Goal: Task Accomplishment & Management: Use online tool/utility

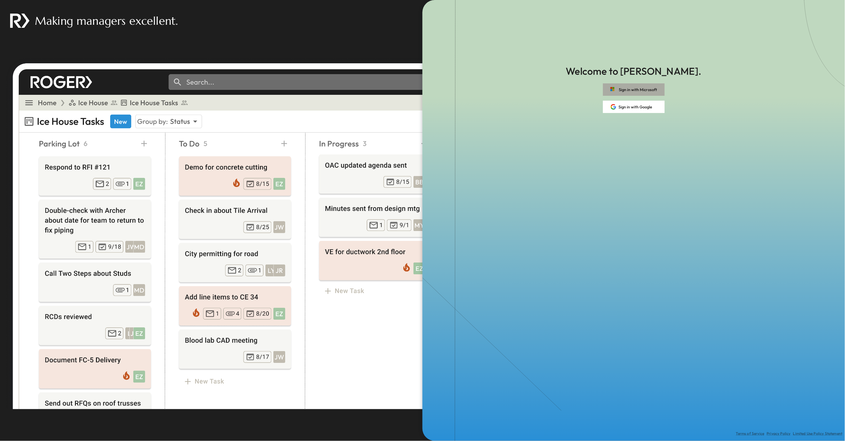
click at [618, 89] on button "Sign in with Microsoft" at bounding box center [634, 89] width 62 height 12
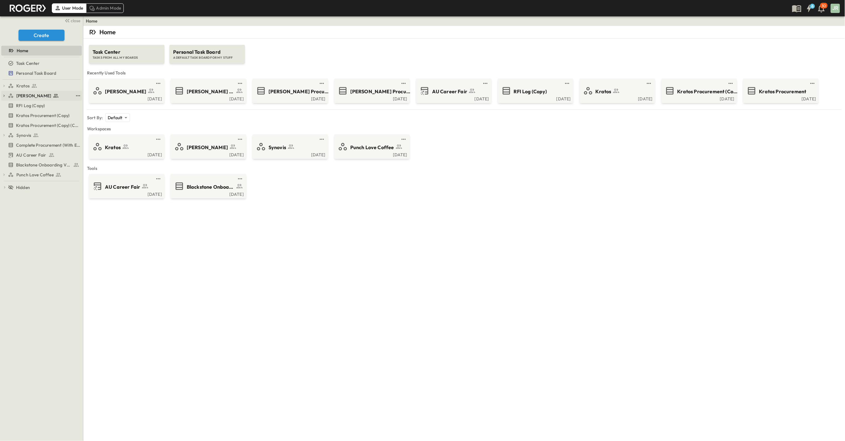
click at [4, 96] on icon "button" at bounding box center [4, 96] width 4 height 4
click at [78, 96] on icon "test" at bounding box center [78, 95] width 4 height 1
click at [63, 137] on span "Duplicate" at bounding box center [64, 135] width 19 height 6
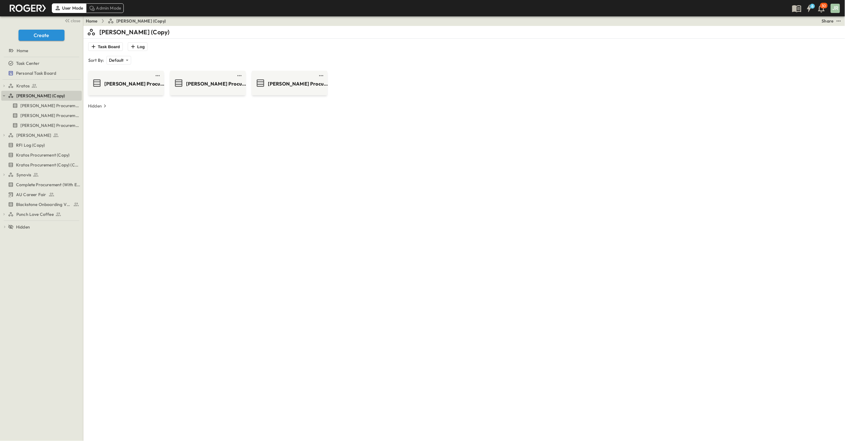
click at [137, 28] on p "[PERSON_NAME] (Copy)" at bounding box center [134, 32] width 70 height 9
type input "*"
type input "*******"
click at [188, 135] on div "******* Task Board Log Sort By: Default ******** ​ [PERSON_NAME] Procurement (C…" at bounding box center [464, 246] width 755 height 441
click at [44, 134] on span "[PERSON_NAME] Procurement (Copy) (Copy)" at bounding box center [46, 135] width 53 height 6
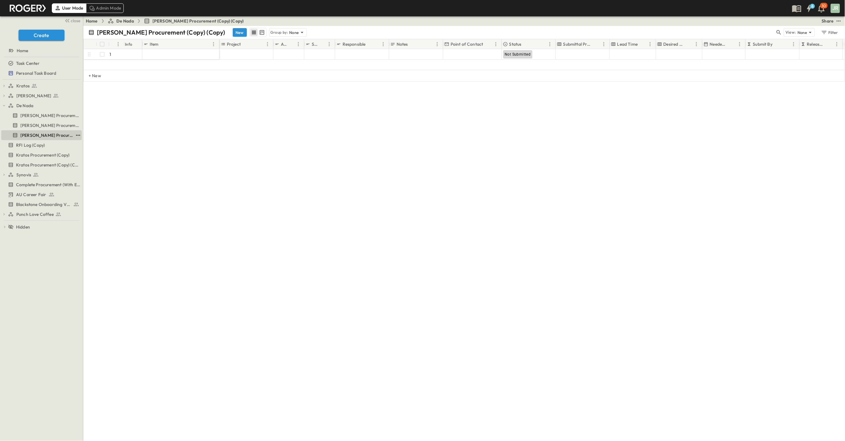
click at [77, 135] on icon "test" at bounding box center [78, 135] width 6 height 6
click at [56, 193] on span "Delete" at bounding box center [51, 194] width 14 height 6
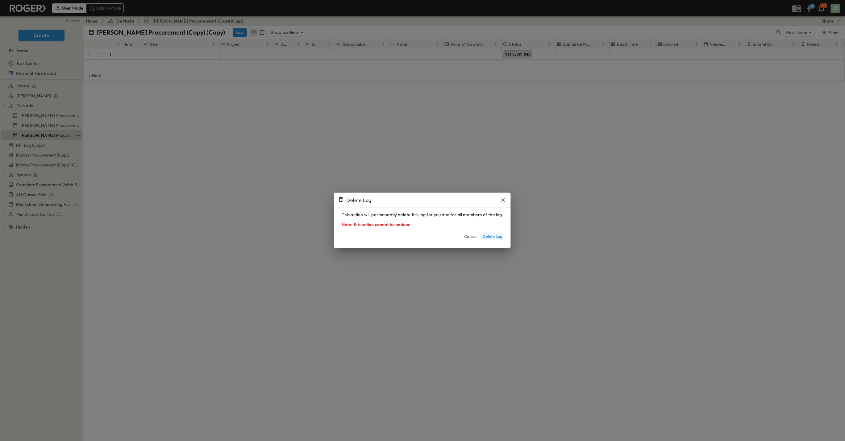
click at [499, 237] on button "Delete Log" at bounding box center [493, 235] width 22 height 7
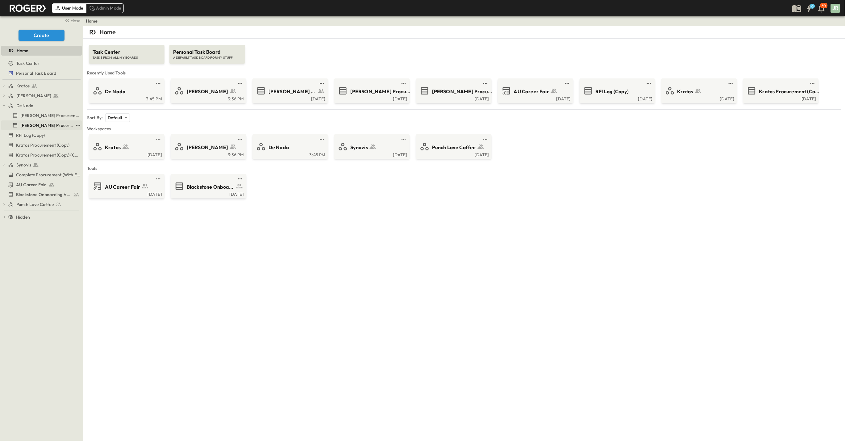
click at [53, 127] on span "[PERSON_NAME] Procurement (Copy) (Copy)" at bounding box center [46, 125] width 53 height 6
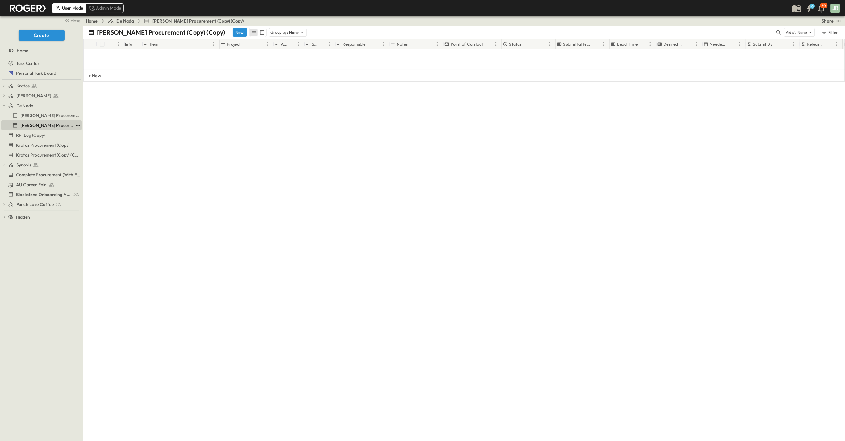
click at [77, 127] on icon "test" at bounding box center [78, 125] width 6 height 6
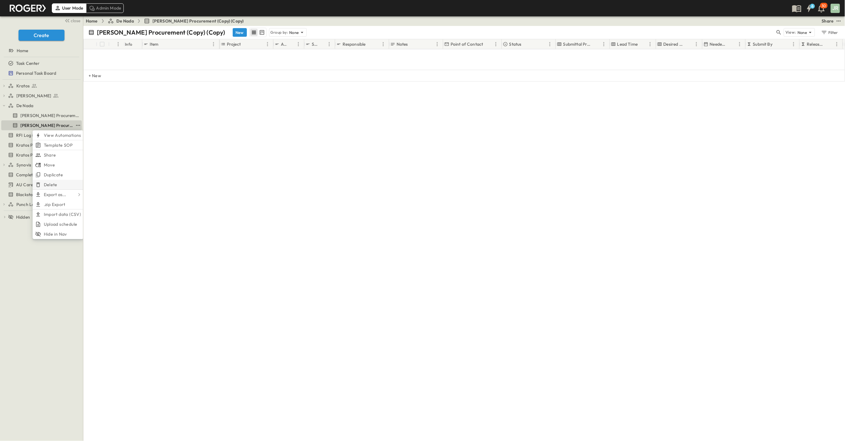
click at [59, 184] on li "Delete" at bounding box center [58, 185] width 51 height 10
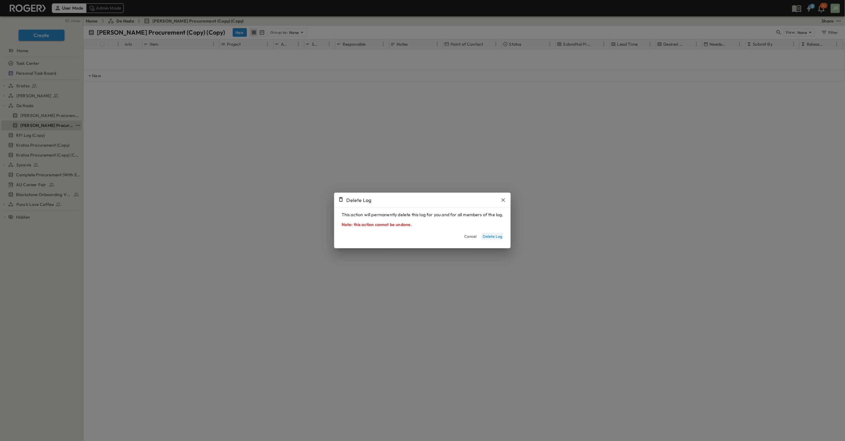
click at [491, 235] on button "Delete Log" at bounding box center [493, 235] width 22 height 7
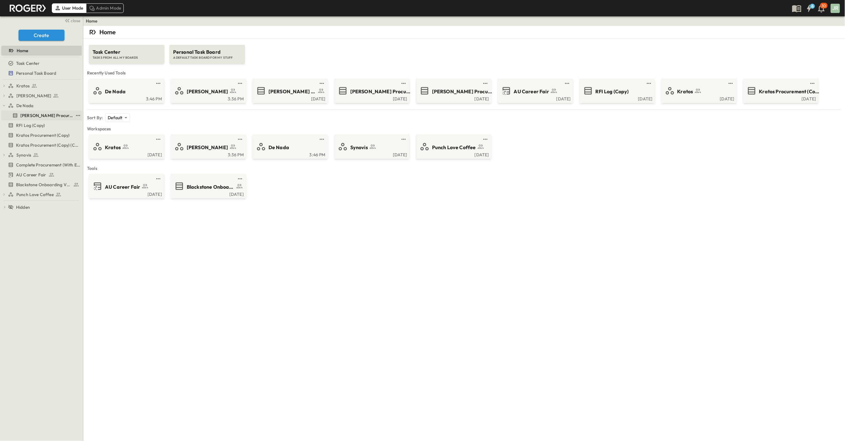
click at [31, 116] on span "[PERSON_NAME] Procurement (Copy)" at bounding box center [46, 115] width 53 height 6
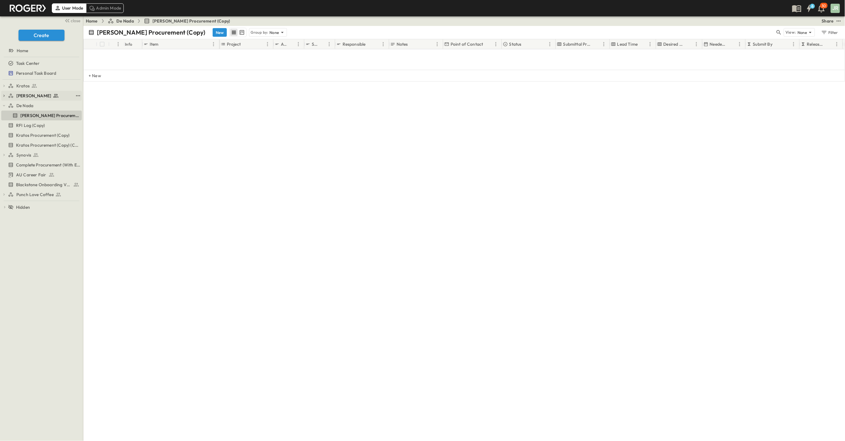
click at [4, 97] on icon "button" at bounding box center [4, 96] width 4 height 4
click at [46, 104] on span "[PERSON_NAME] Procurement" at bounding box center [41, 106] width 43 height 6
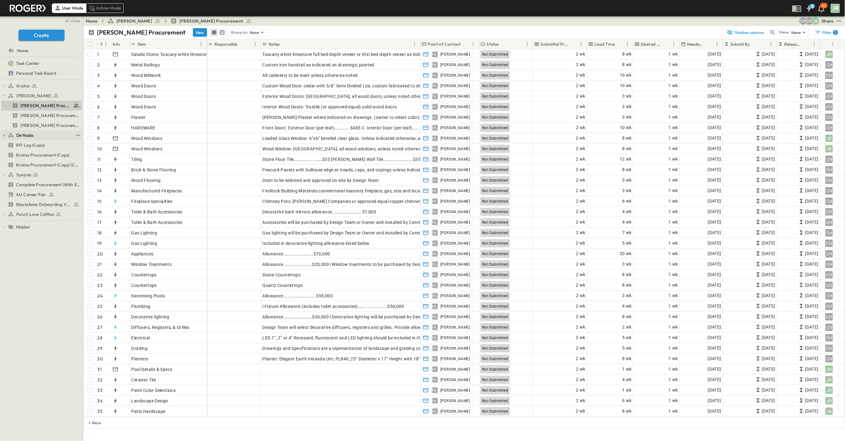
click at [3, 136] on icon "button" at bounding box center [4, 135] width 4 height 4
click at [46, 145] on span "[PERSON_NAME] Procurement (Copy)" at bounding box center [46, 145] width 53 height 6
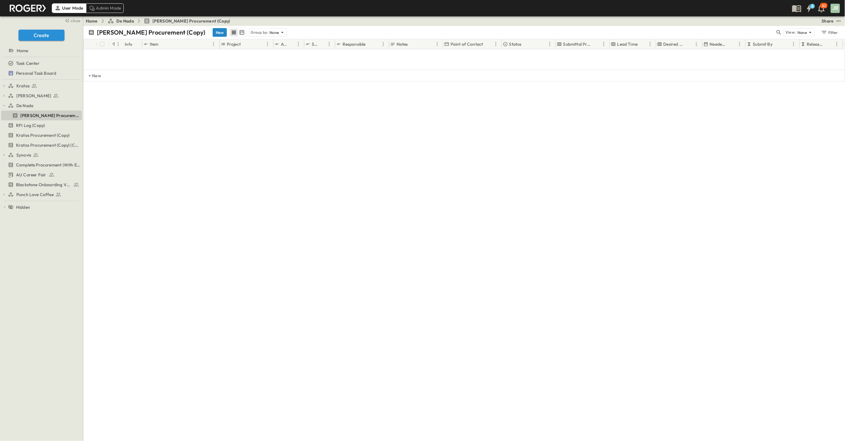
click at [213, 31] on button "New" at bounding box center [220, 32] width 14 height 9
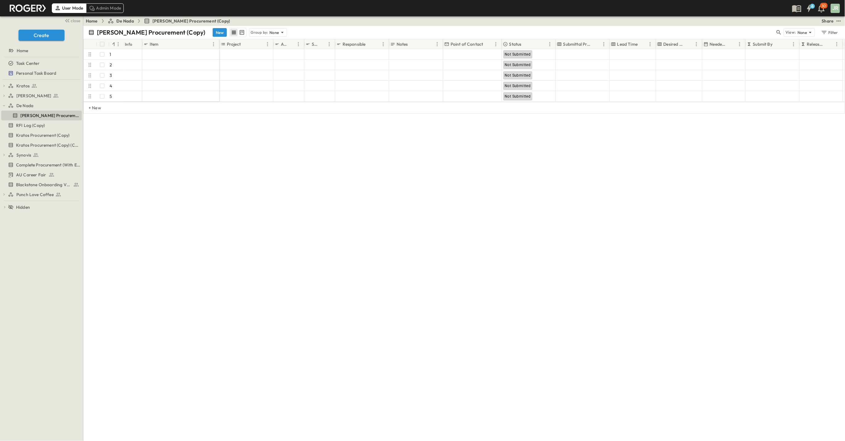
click at [225, 180] on div "[PERSON_NAME] Procurement (Copy) New Group by: None View: None Filter # Info It…" at bounding box center [464, 233] width 762 height 415
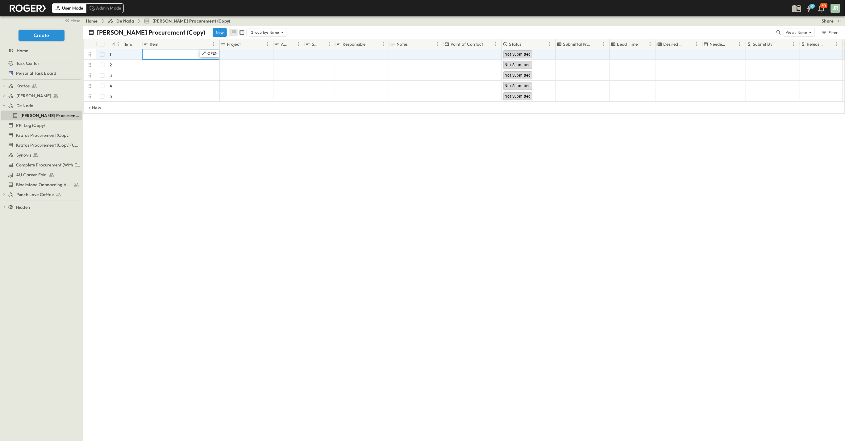
click at [159, 51] on span "Enter Material" at bounding box center [158, 54] width 29 height 6
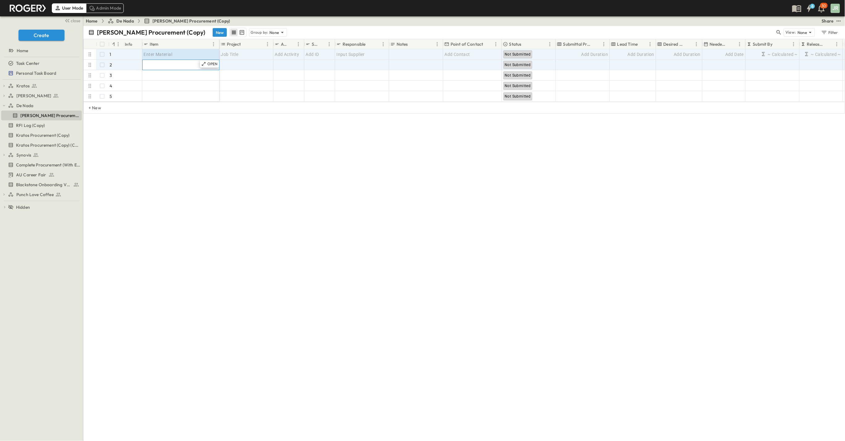
click at [159, 65] on span "Enter Material" at bounding box center [158, 65] width 29 height 6
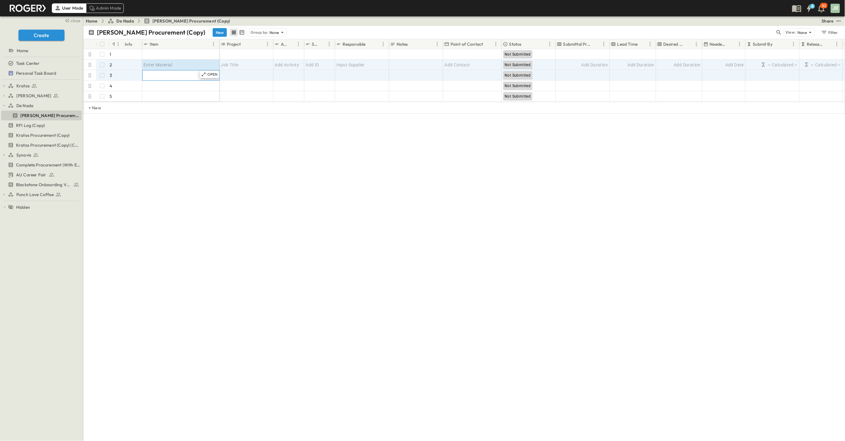
click at [157, 78] on div "Enter Material" at bounding box center [181, 75] width 74 height 9
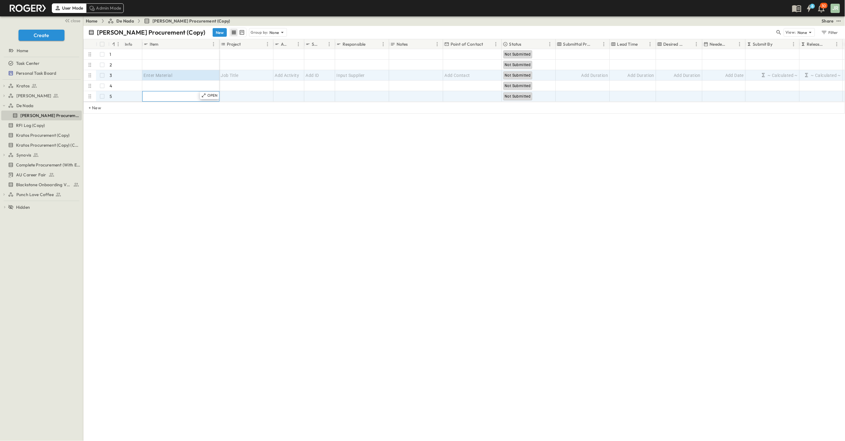
click at [155, 93] on span "Enter Material" at bounding box center [158, 96] width 29 height 6
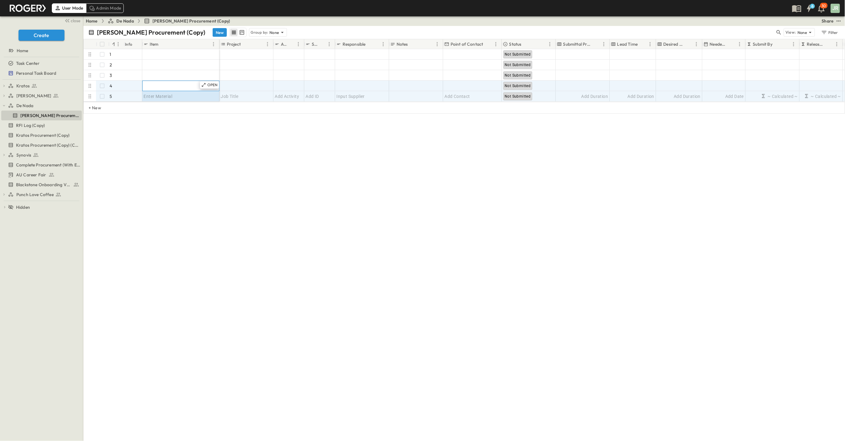
click at [157, 84] on span "Enter Material" at bounding box center [158, 86] width 29 height 6
click at [169, 94] on span "Enter Material" at bounding box center [158, 96] width 29 height 6
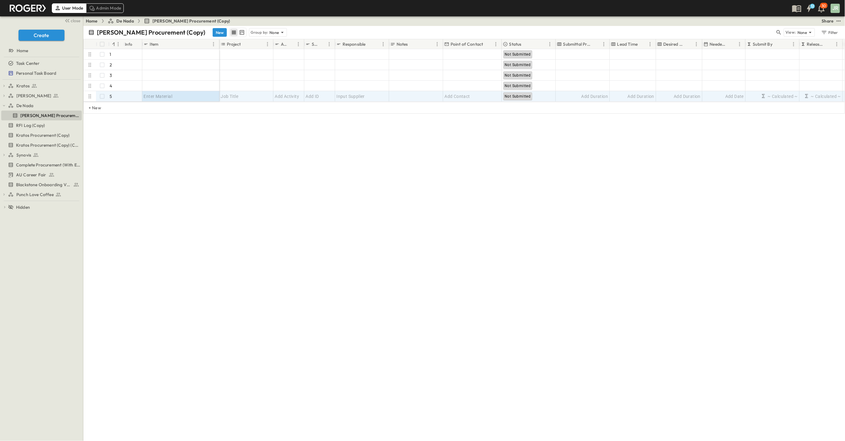
click at [175, 39] on div "Item" at bounding box center [177, 44] width 66 height 10
click at [174, 33] on p "[PERSON_NAME] Procurement (Copy)" at bounding box center [151, 32] width 108 height 9
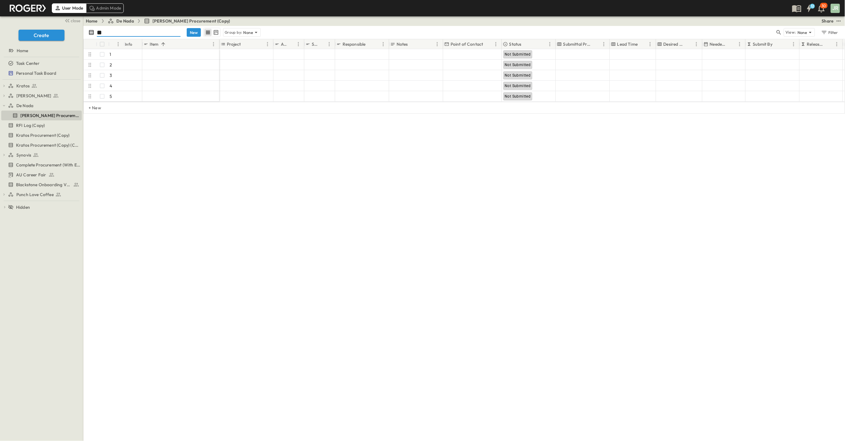
type input "*"
type input "*******"
click at [238, 161] on div "******* New Group by: None View: None Filter # Info Item Project Activity Sched…" at bounding box center [464, 233] width 762 height 415
click at [826, 20] on div "Share" at bounding box center [828, 21] width 12 height 6
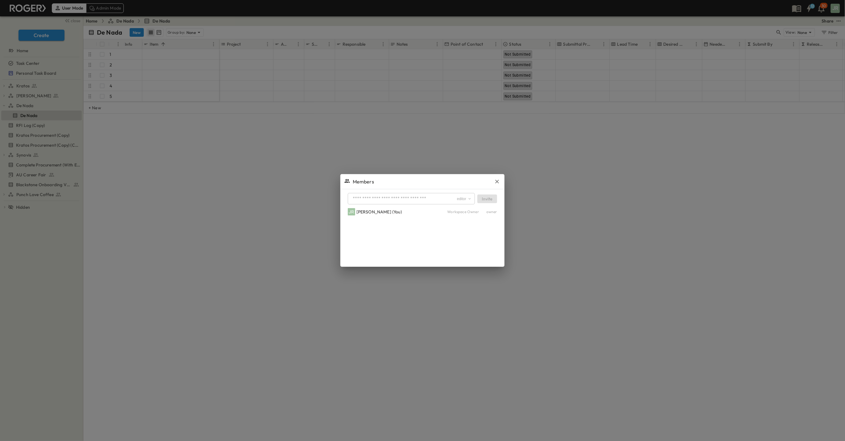
click at [383, 200] on input "text" at bounding box center [403, 198] width 106 height 9
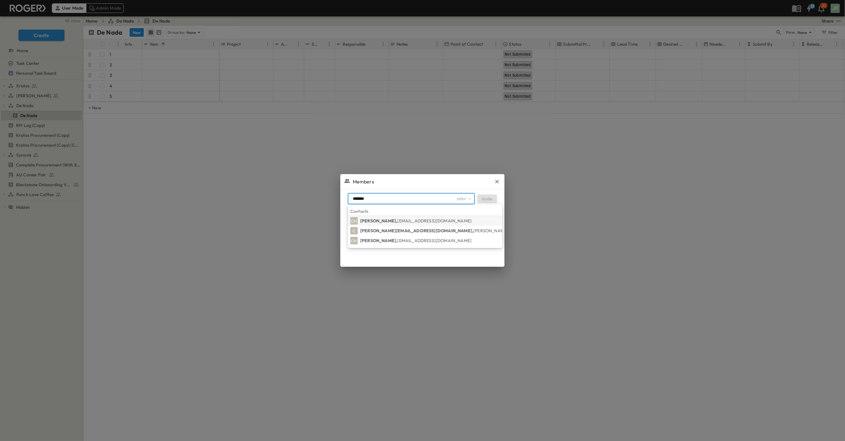
type input "*******"
click at [393, 222] on p "[PERSON_NAME], [PERSON_NAME][EMAIL_ADDRESS][DOMAIN_NAME]" at bounding box center [416, 221] width 111 height 6
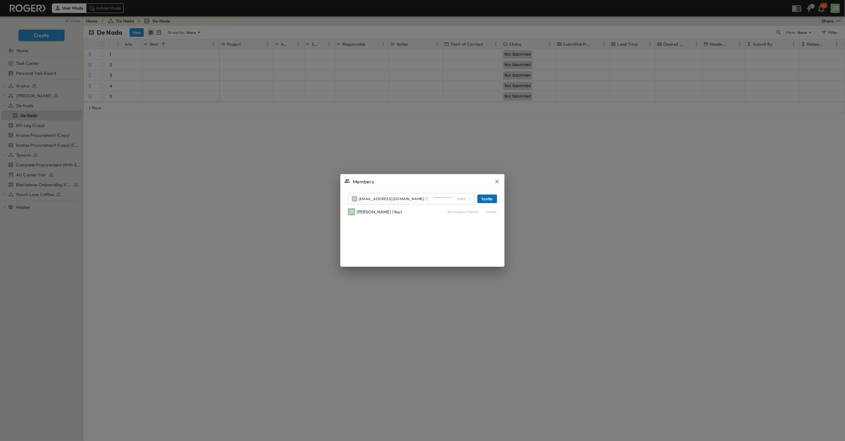
click at [489, 202] on button "Invite" at bounding box center [488, 199] width 20 height 9
click at [371, 201] on input "text" at bounding box center [403, 198] width 106 height 9
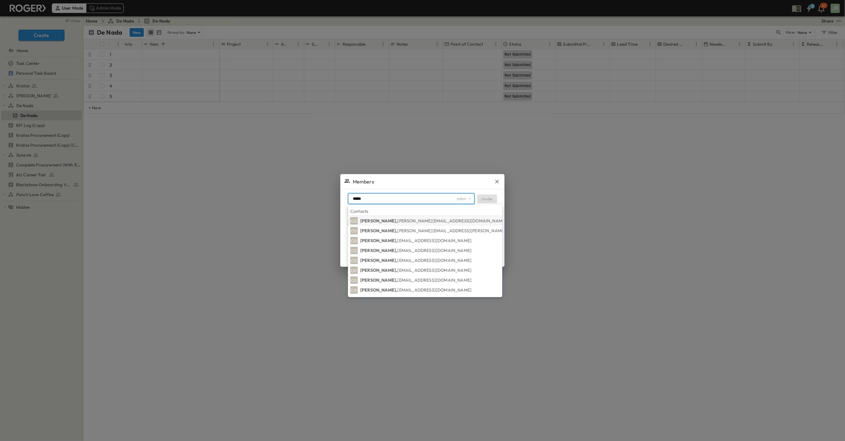
type input "*****"
click at [400, 220] on span "[PERSON_NAME][EMAIL_ADDRESS][DOMAIN_NAME]" at bounding box center [452, 221] width 109 height 6
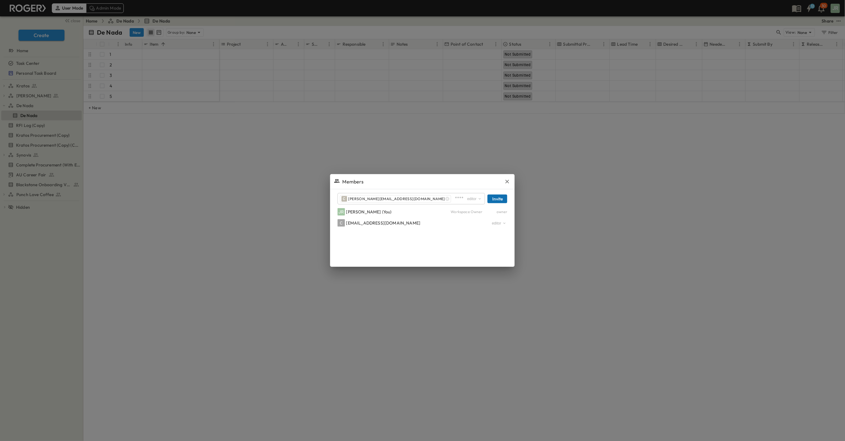
click at [493, 198] on button "Invite" at bounding box center [498, 199] width 20 height 9
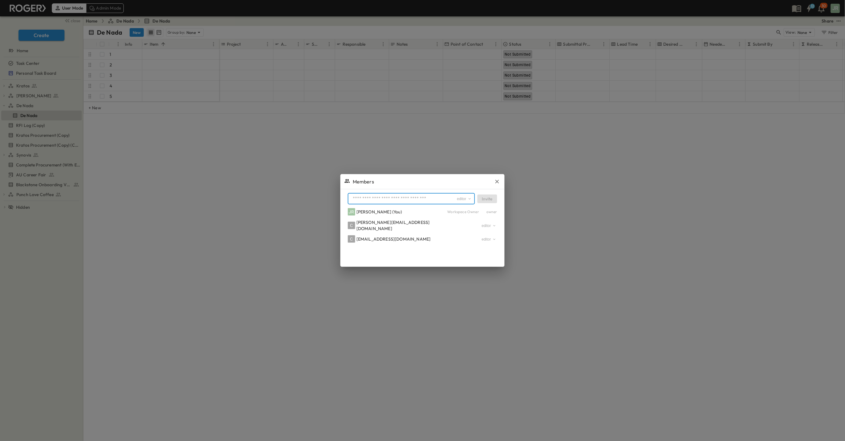
click at [382, 202] on input "text" at bounding box center [403, 198] width 106 height 9
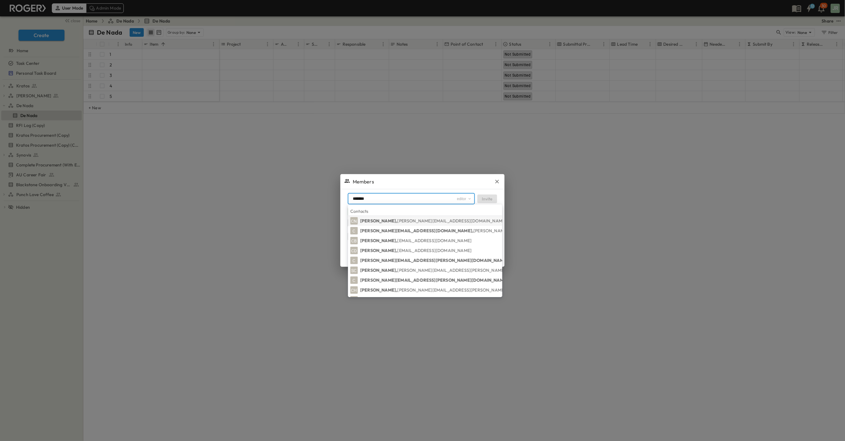
type input "*******"
click at [385, 220] on p "[PERSON_NAME], [PERSON_NAME][EMAIL_ADDRESS][DOMAIN_NAME]" at bounding box center [434, 221] width 146 height 6
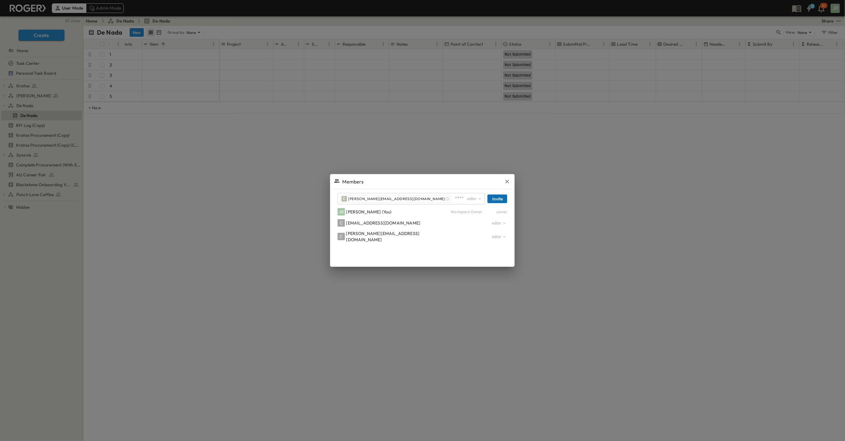
click at [492, 201] on button "Invite" at bounding box center [498, 199] width 20 height 9
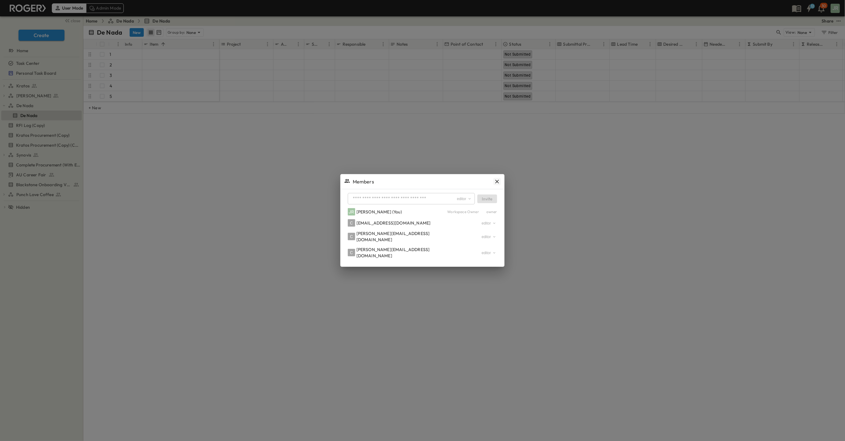
click at [497, 183] on icon "button" at bounding box center [497, 181] width 6 height 6
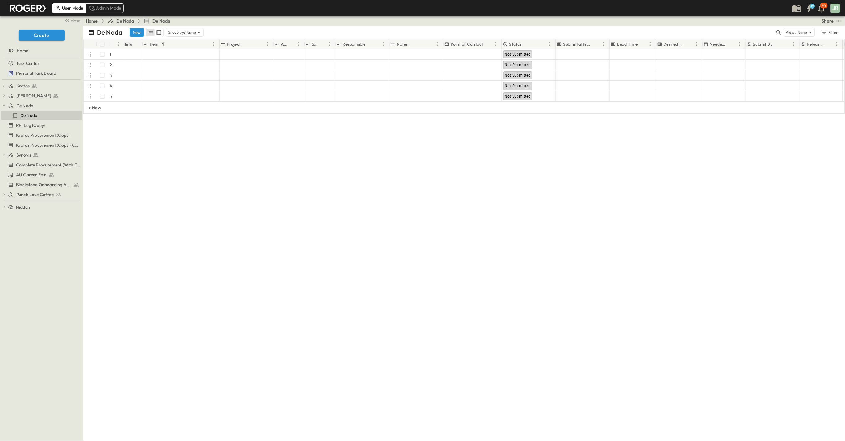
click at [275, 156] on div "De Nada New Group by: None View: None Filter # Info Item Project Activity Sched…" at bounding box center [464, 233] width 762 height 415
drag, startPoint x: 143, startPoint y: 40, endPoint x: 167, endPoint y: 41, distance: 23.8
click at [165, 41] on div "Info" at bounding box center [162, 44] width 6 height 17
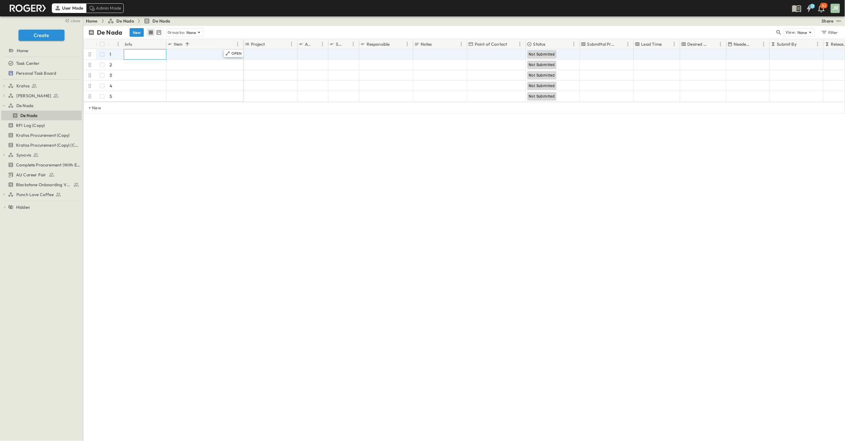
click at [124, 54] on div at bounding box center [144, 54] width 43 height 10
click at [147, 54] on div at bounding box center [144, 54] width 43 height 10
click at [30, 94] on span "[PERSON_NAME]" at bounding box center [33, 96] width 35 height 6
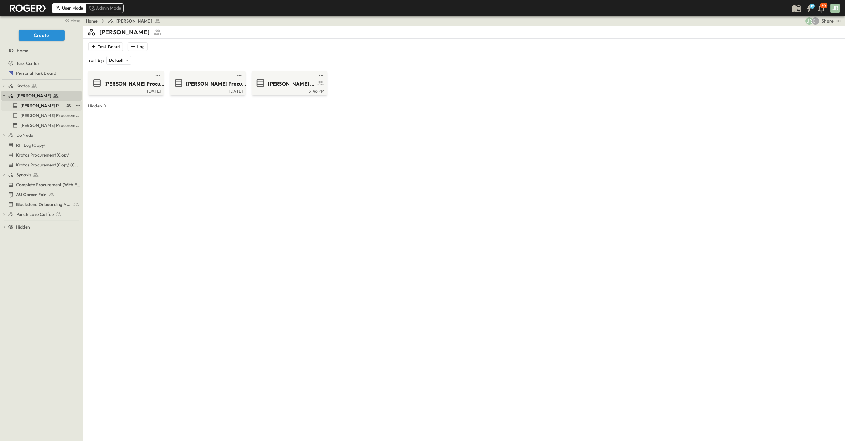
click at [43, 105] on span "[PERSON_NAME] Procurement" at bounding box center [41, 106] width 43 height 6
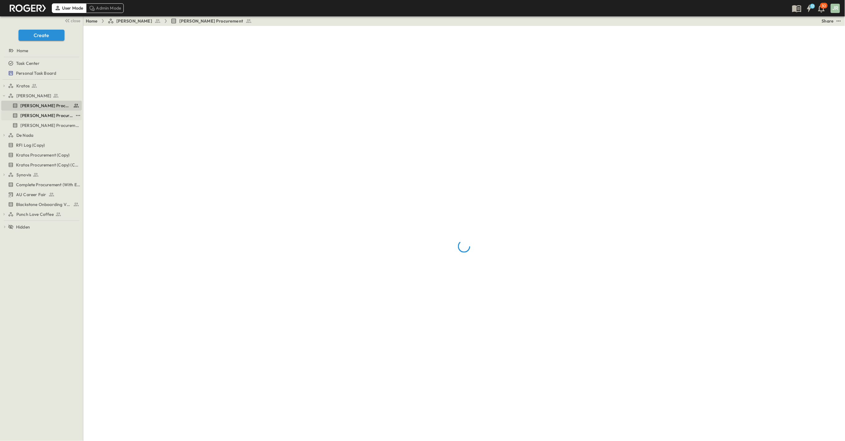
click at [44, 117] on span "[PERSON_NAME] Procurement (Copy)" at bounding box center [46, 115] width 53 height 6
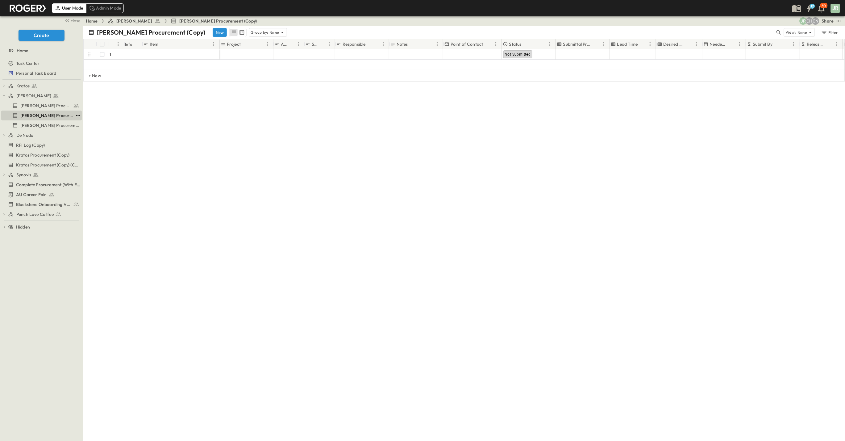
click at [79, 116] on icon "test" at bounding box center [78, 115] width 6 height 6
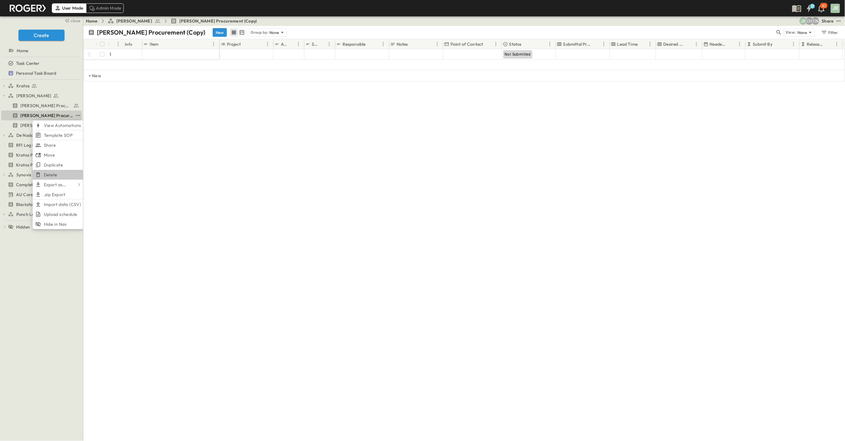
click at [57, 174] on li "Delete" at bounding box center [58, 175] width 51 height 10
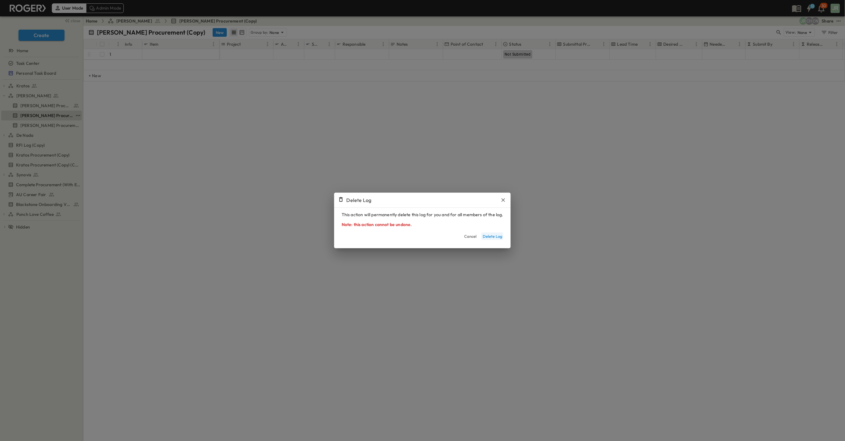
click at [498, 236] on button "Delete Log" at bounding box center [493, 235] width 22 height 7
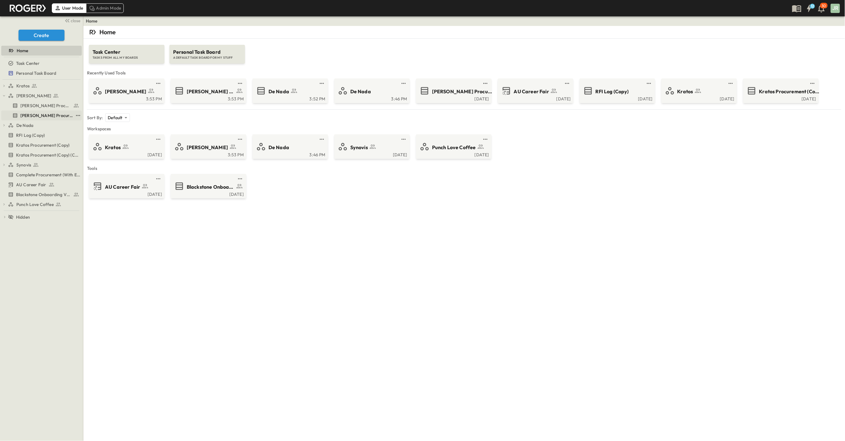
click at [53, 118] on span "[PERSON_NAME] Procurement (Copy)" at bounding box center [46, 115] width 53 height 6
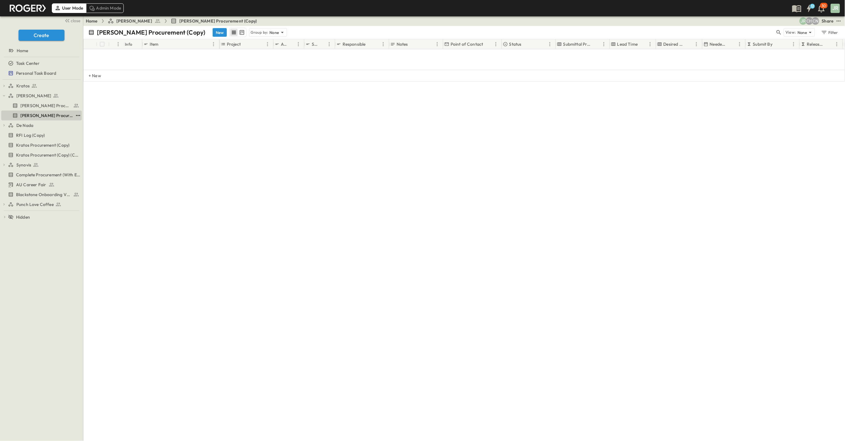
click at [77, 115] on icon "test" at bounding box center [78, 115] width 6 height 6
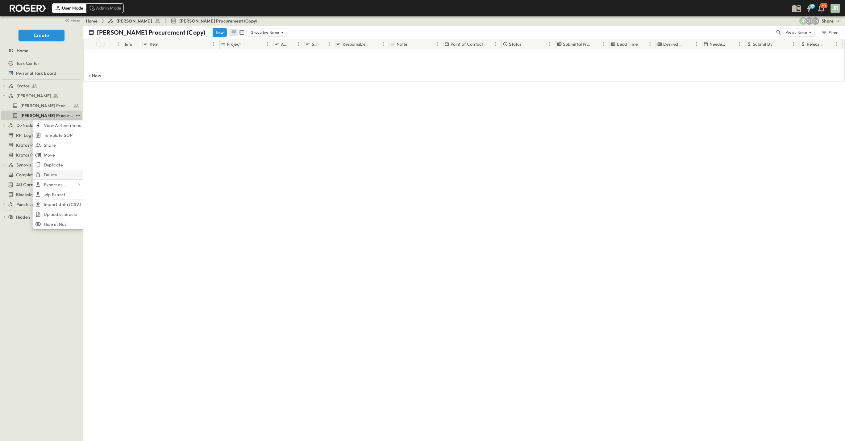
click at [55, 175] on span "Delete" at bounding box center [51, 175] width 14 height 6
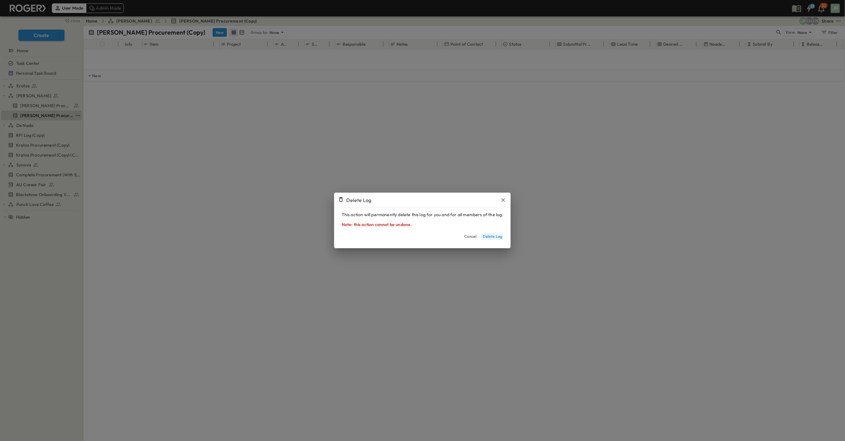
click at [491, 237] on button "Delete Log" at bounding box center [493, 235] width 22 height 7
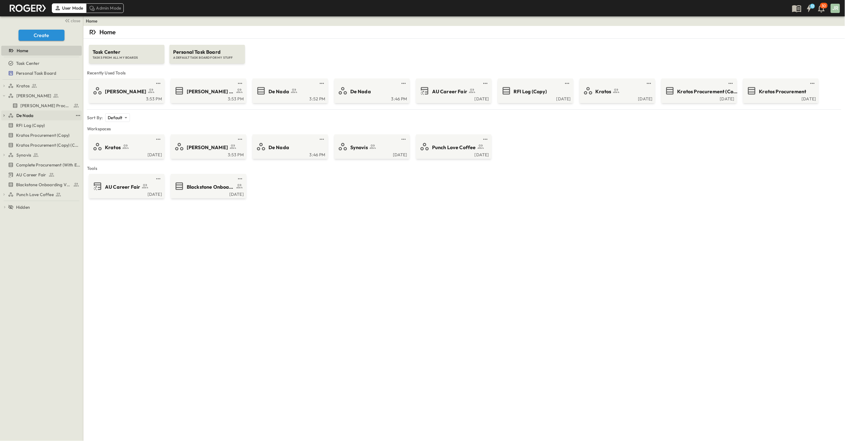
click at [32, 116] on span "De Nada" at bounding box center [24, 115] width 17 height 6
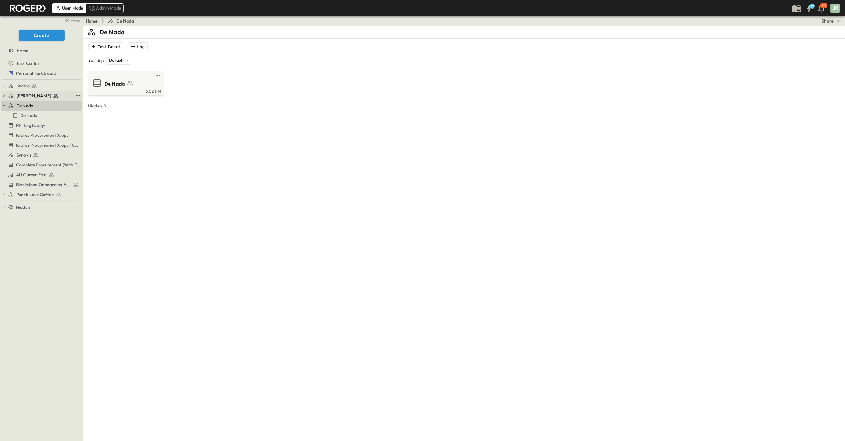
click at [26, 94] on span "[PERSON_NAME]" at bounding box center [33, 96] width 35 height 6
click at [113, 87] on span "[PERSON_NAME] Procurement" at bounding box center [128, 83] width 48 height 7
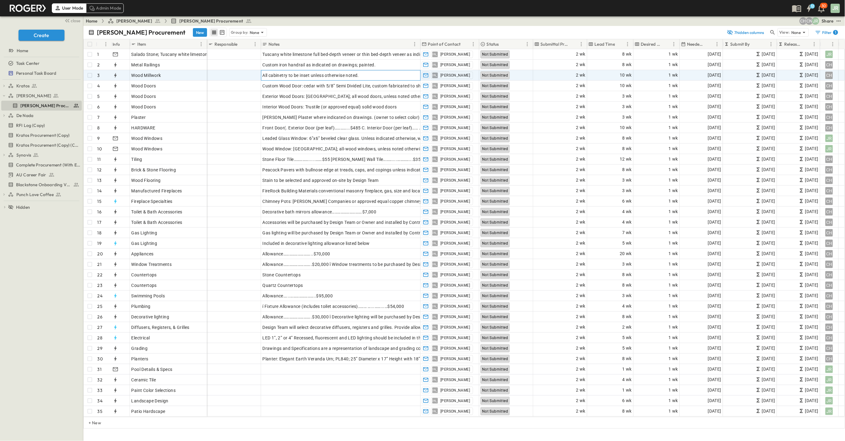
click at [280, 73] on span "All cabinetry to be inset unless otherwise noted." at bounding box center [310, 75] width 97 height 6
click at [425, 76] on icon "button" at bounding box center [426, 75] width 6 height 6
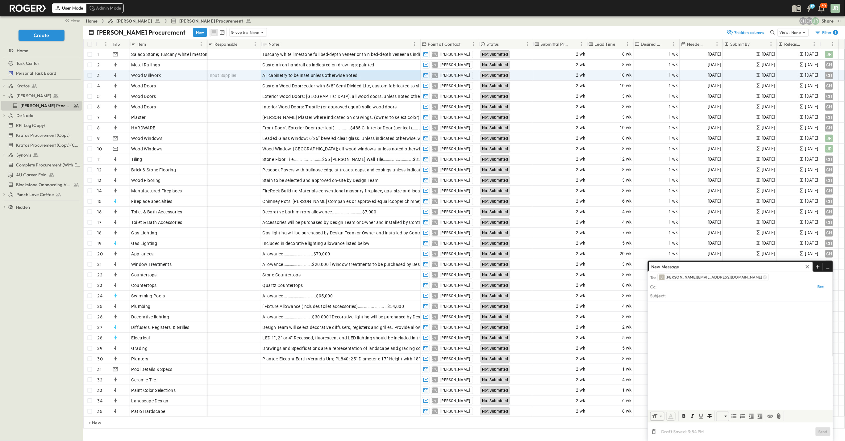
click at [721, 342] on div at bounding box center [740, 355] width 185 height 106
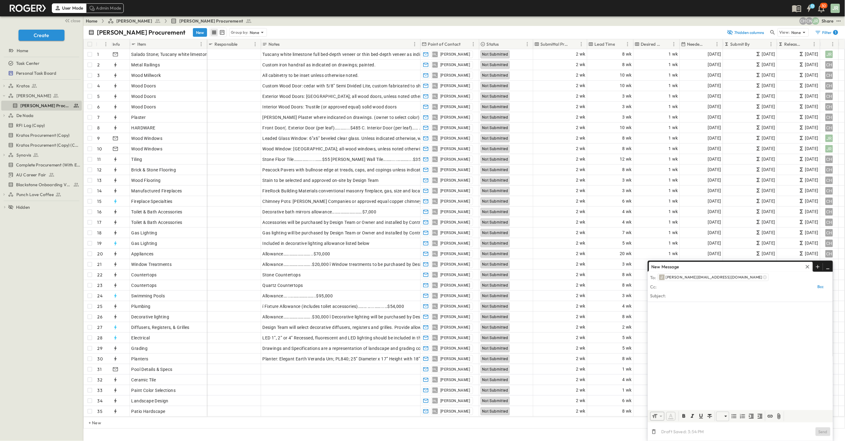
click at [692, 293] on input "text" at bounding box center [749, 295] width 163 height 9
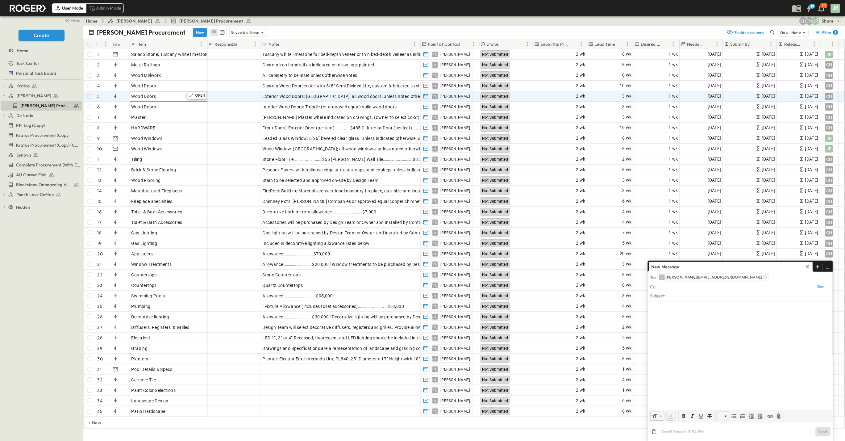
click at [161, 92] on div "Wood Doors" at bounding box center [169, 96] width 74 height 9
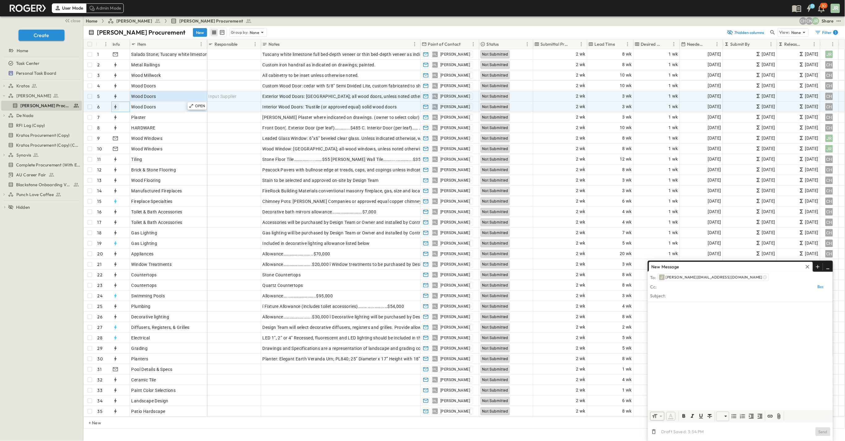
click at [114, 106] on icon "button" at bounding box center [115, 107] width 6 height 6
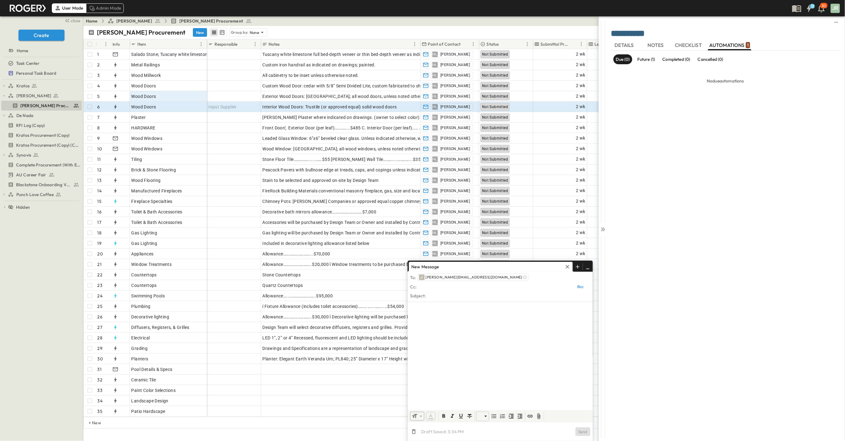
click at [646, 60] on p "Future (1)" at bounding box center [647, 59] width 18 height 6
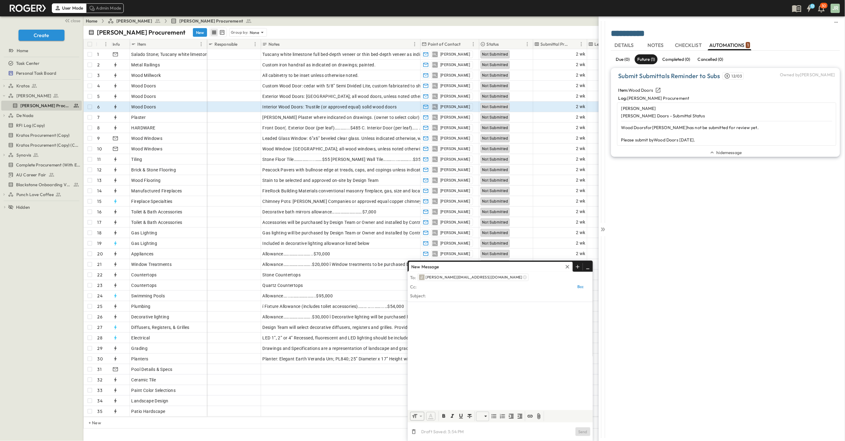
click at [728, 157] on div "Due (0) Future (1) Completed (0) Cancelled (0) Submit Submittals Reminder to Su…" at bounding box center [725, 242] width 229 height 383
click at [730, 154] on span "hide message" at bounding box center [729, 152] width 25 height 6
click at [729, 112] on div "show message" at bounding box center [725, 109] width 229 height 9
click at [622, 43] on span "DETAILS" at bounding box center [625, 46] width 20 height 6
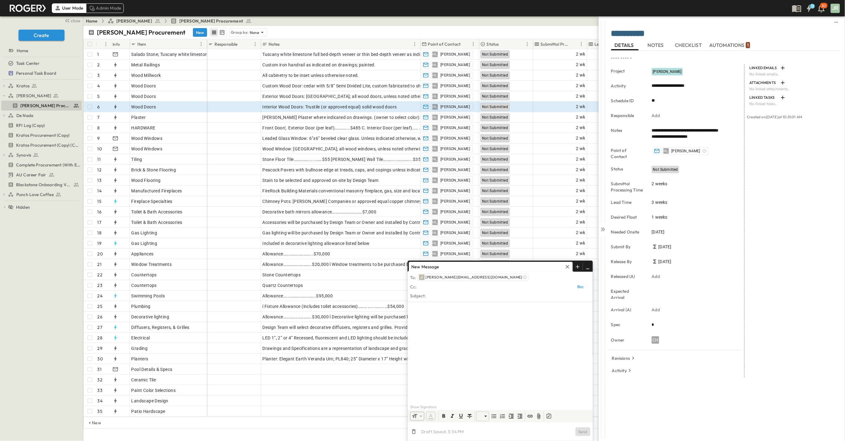
click at [655, 48] on span "NOTES" at bounding box center [656, 46] width 17 height 6
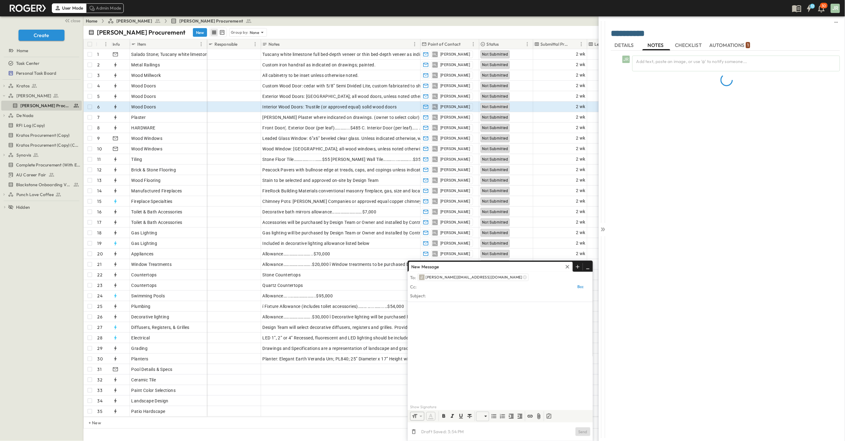
click at [687, 46] on span "CHECKLIST" at bounding box center [690, 46] width 28 height 6
click at [730, 48] on span "AUTOMATIONS 1" at bounding box center [730, 46] width 41 height 6
click at [662, 200] on div "Due (0) Future (1) Completed (0) Cancelled (0) No due automations" at bounding box center [725, 242] width 229 height 383
click at [570, 267] on icon "button" at bounding box center [568, 267] width 6 height 6
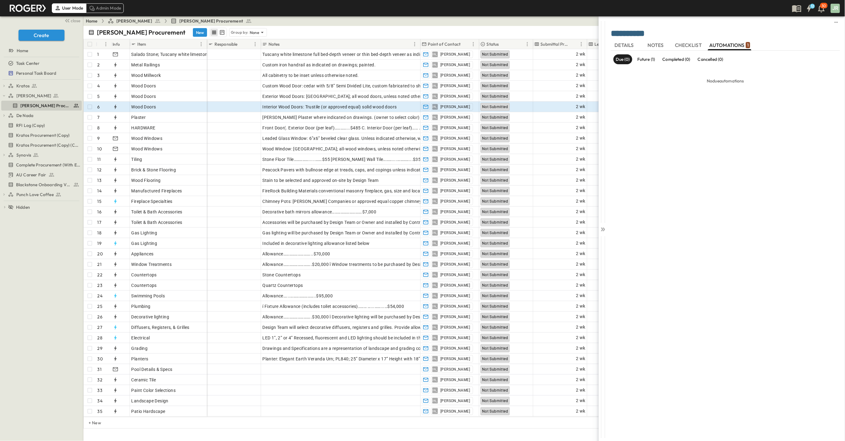
click at [1, 117] on div "Kratos Kratos Procurement (Copy) Kratos Procurement Kratos Procurement (Copy) K…" at bounding box center [41, 260] width 83 height 361
click at [24, 115] on span "De Nada" at bounding box center [24, 115] width 17 height 6
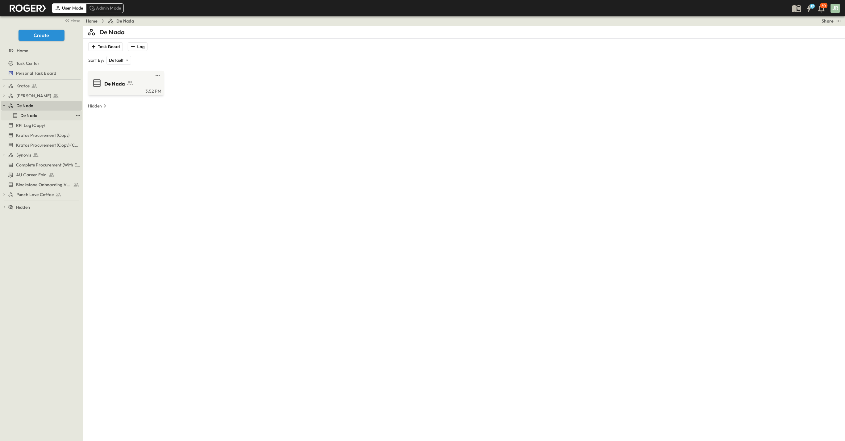
click at [28, 118] on span "De Nada" at bounding box center [28, 115] width 17 height 6
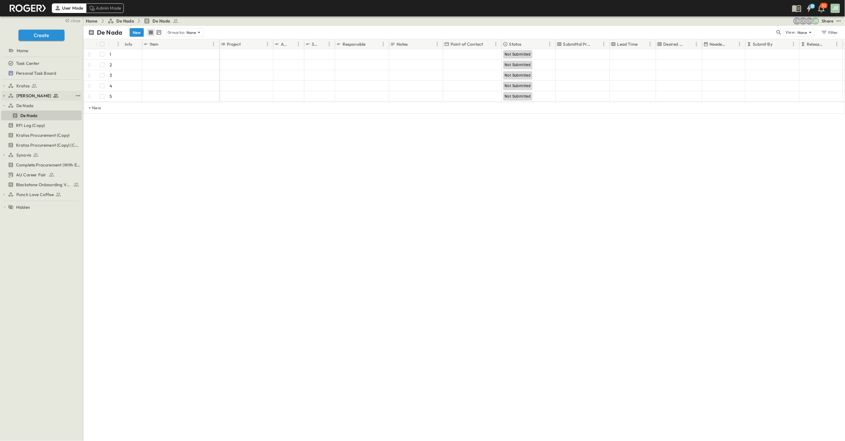
click at [26, 94] on span "[PERSON_NAME]" at bounding box center [33, 96] width 35 height 6
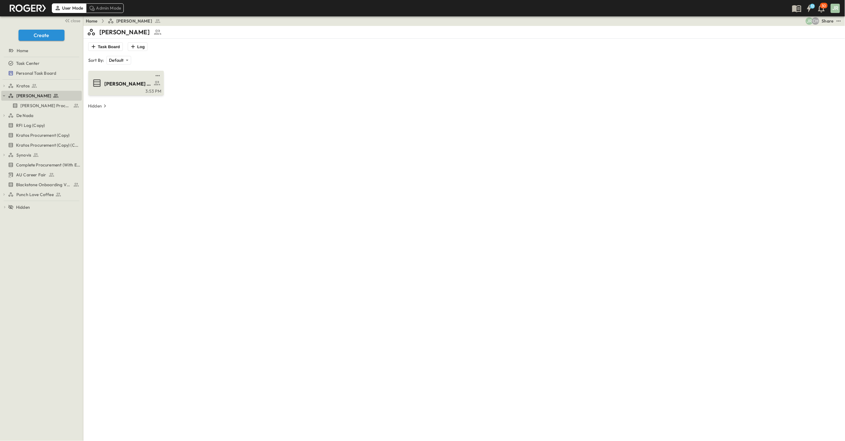
click at [111, 83] on span "[PERSON_NAME] Procurement" at bounding box center [128, 83] width 48 height 7
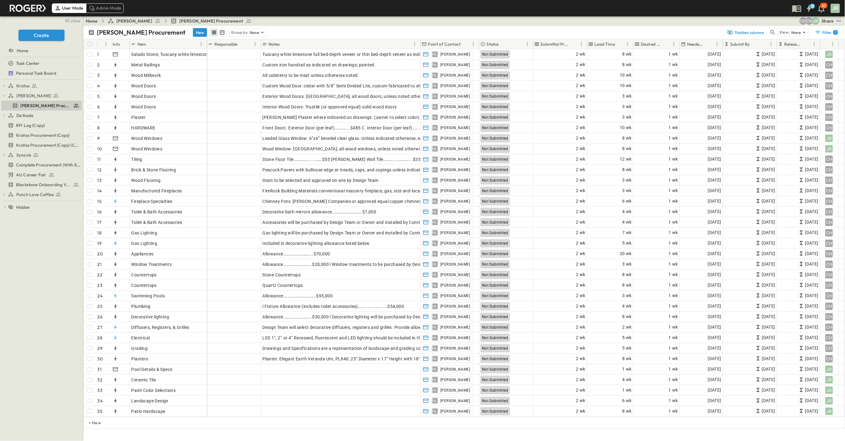
click at [49, 296] on div "Kratos Kratos Procurement (Copy) Kratos Procurement Kratos Procurement (Copy) K…" at bounding box center [41, 260] width 83 height 361
click at [740, 32] on button "7 hidden columns" at bounding box center [746, 32] width 44 height 9
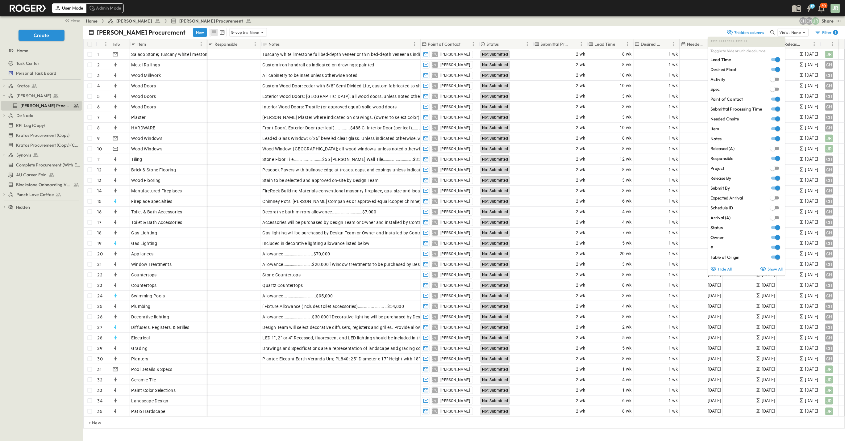
click at [585, 29] on div "[PERSON_NAME] Procurement New Group by: None" at bounding box center [405, 32] width 635 height 9
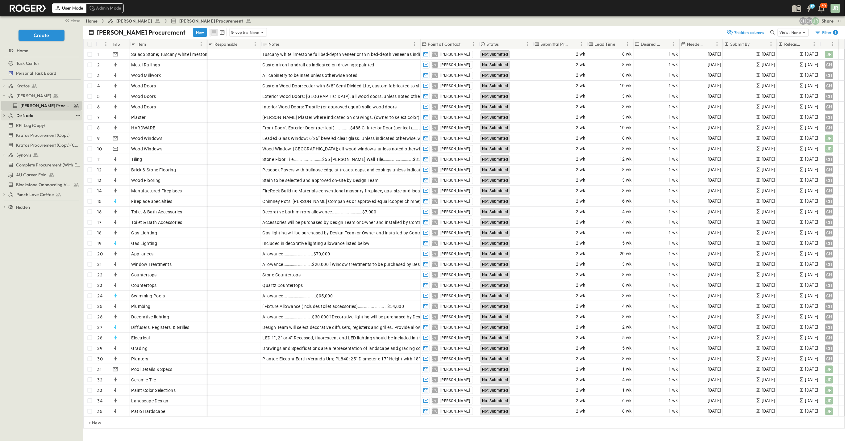
click at [33, 112] on link "De Nada" at bounding box center [40, 115] width 65 height 9
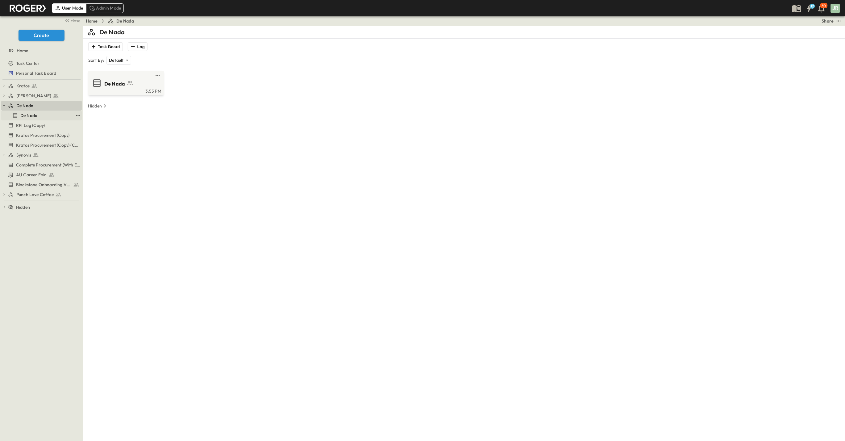
click at [31, 115] on span "De Nada" at bounding box center [28, 115] width 17 height 6
